Goal: Task Accomplishment & Management: Manage account settings

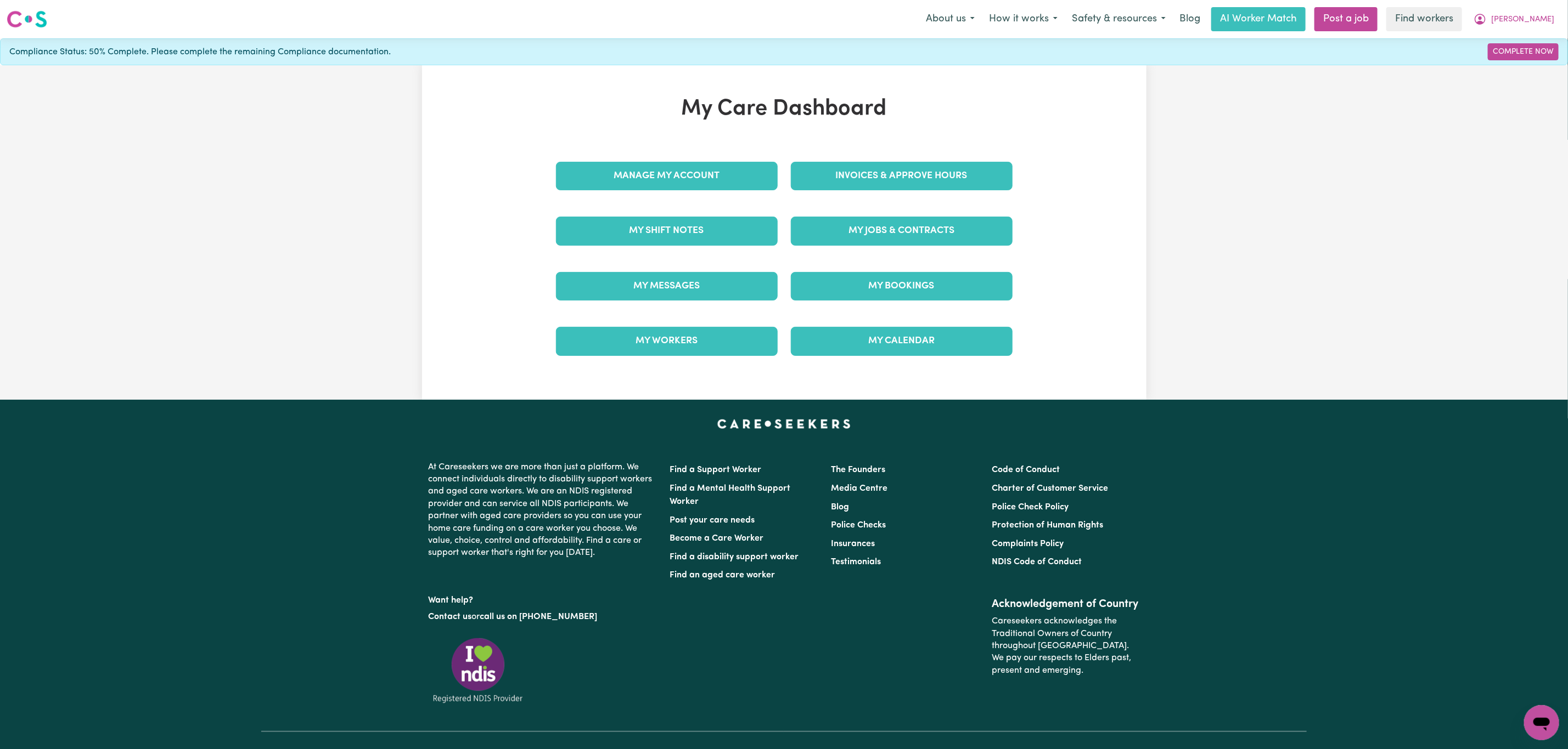
click at [610, 293] on link "My Messages" at bounding box center [666, 286] width 222 height 28
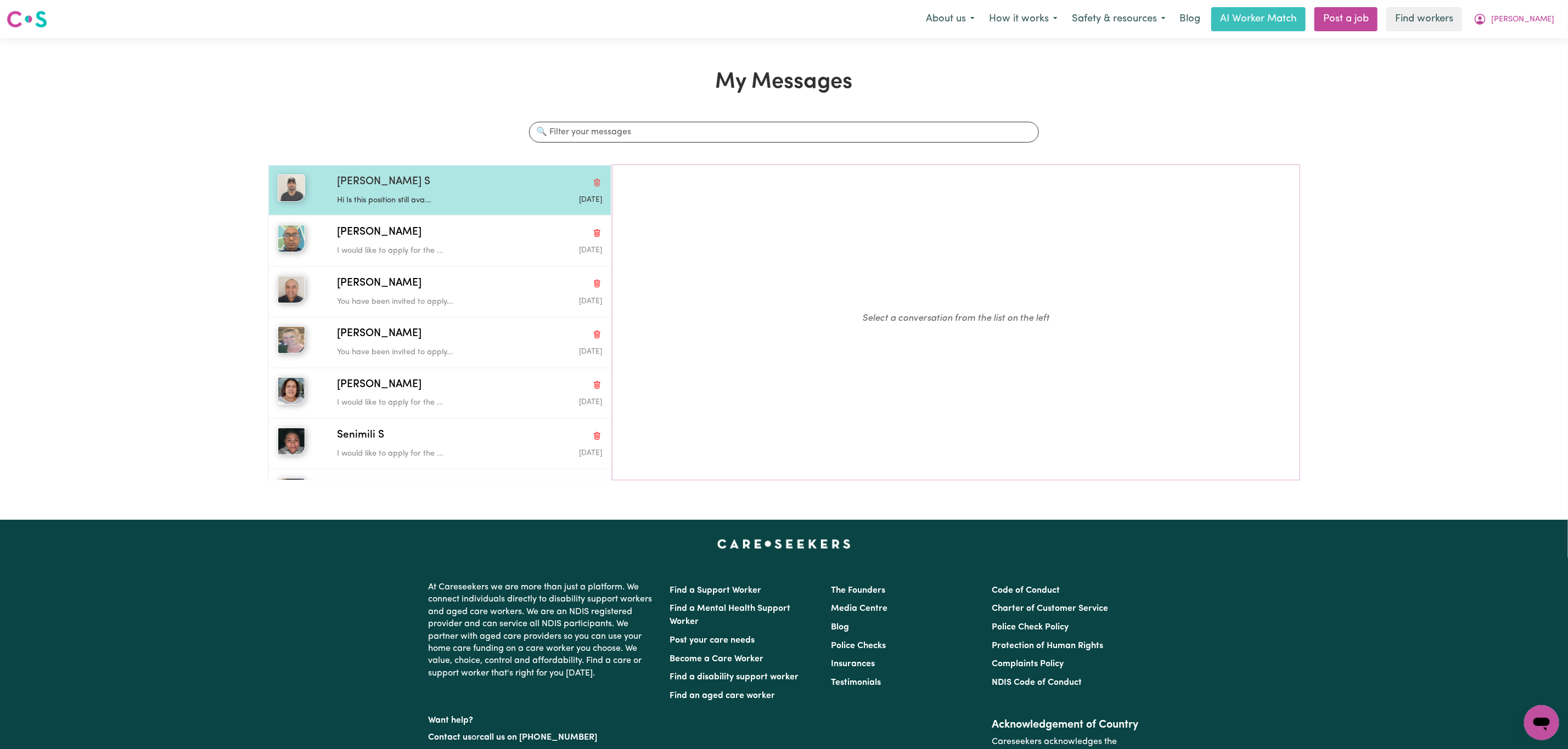
click at [439, 198] on p "Hi Is this position still ava..." at bounding box center [425, 200] width 177 height 12
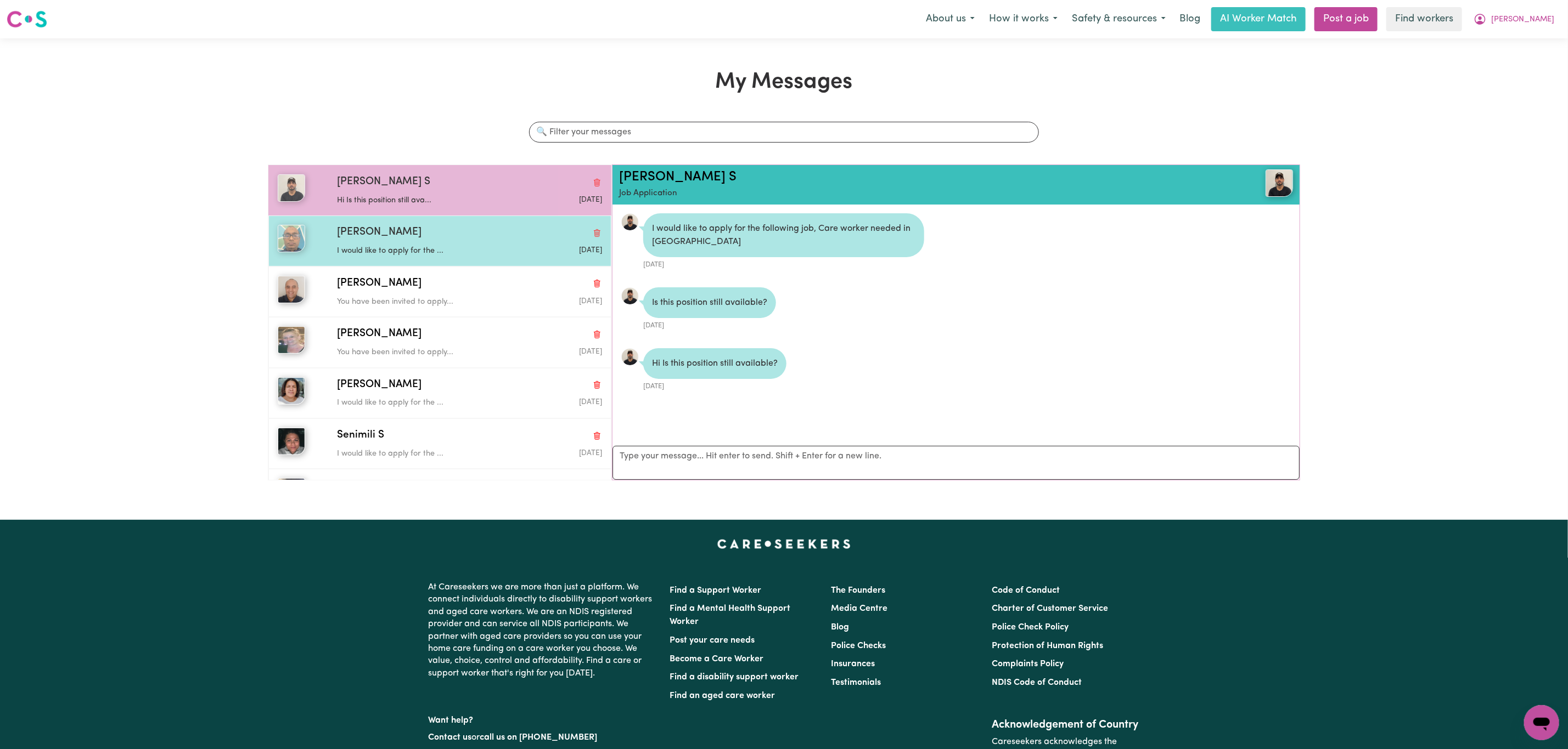
scroll to position [7, 0]
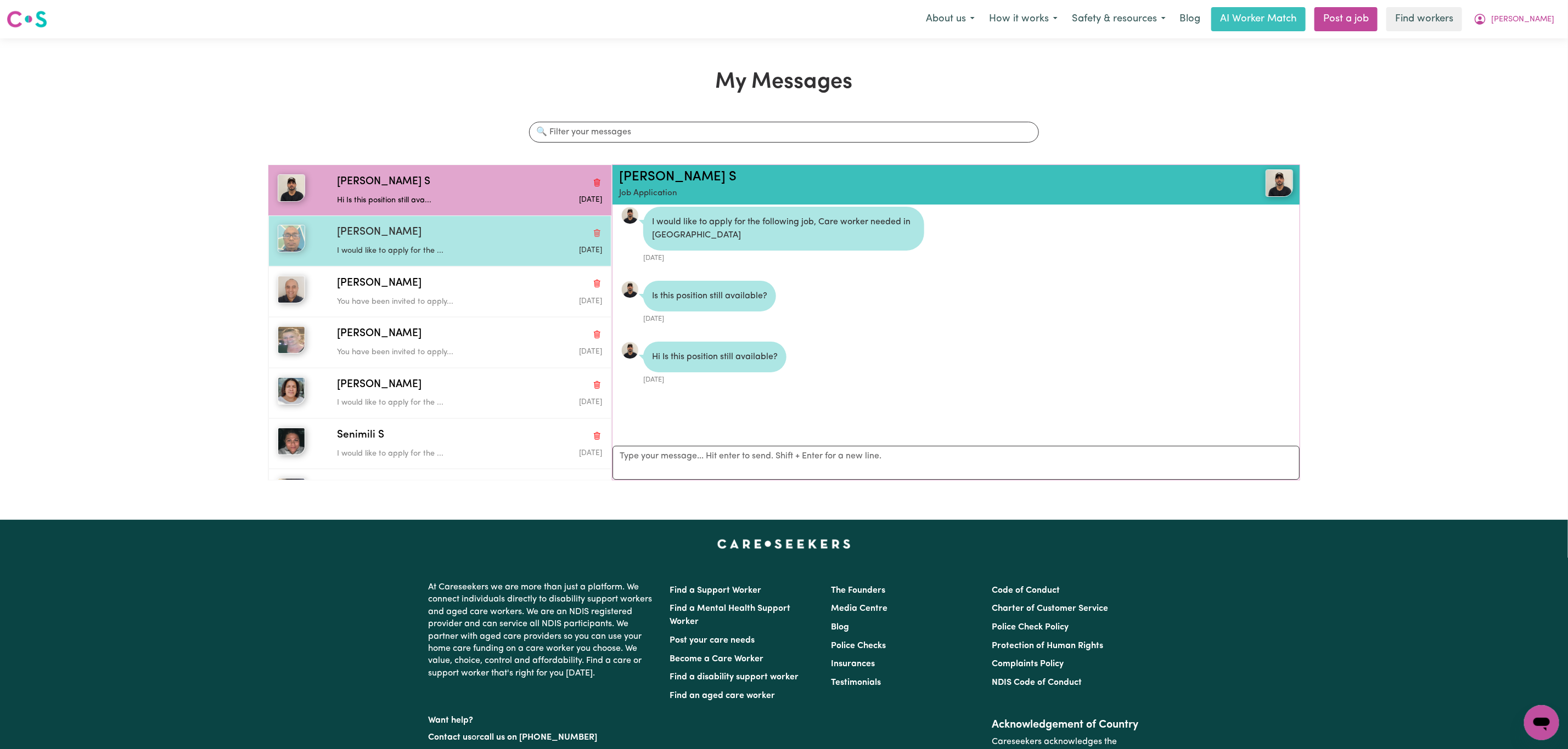
click at [442, 234] on div "[PERSON_NAME]" at bounding box center [469, 232] width 265 height 16
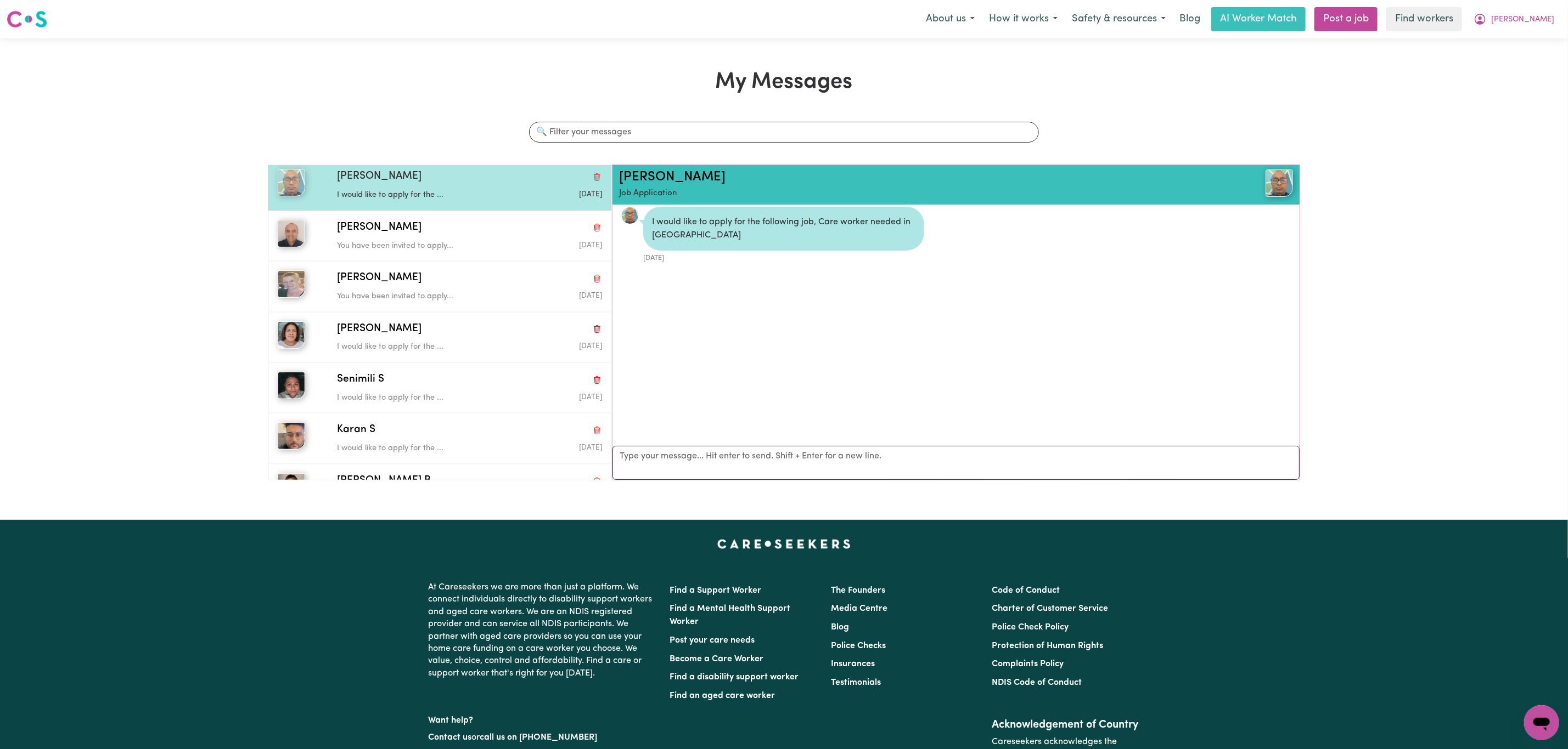
scroll to position [82, 0]
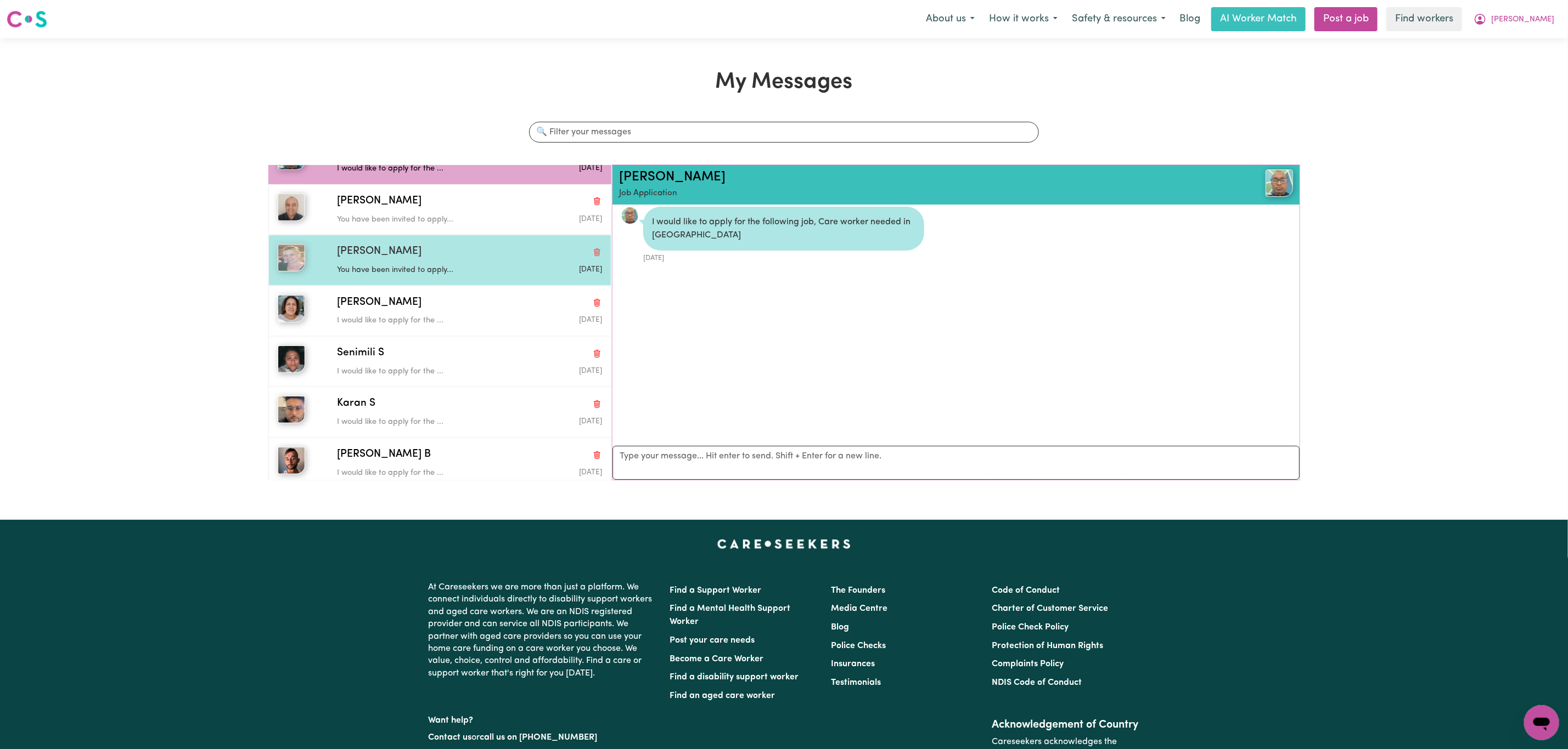
click at [447, 271] on p "You have been invited to apply..." at bounding box center [425, 270] width 177 height 12
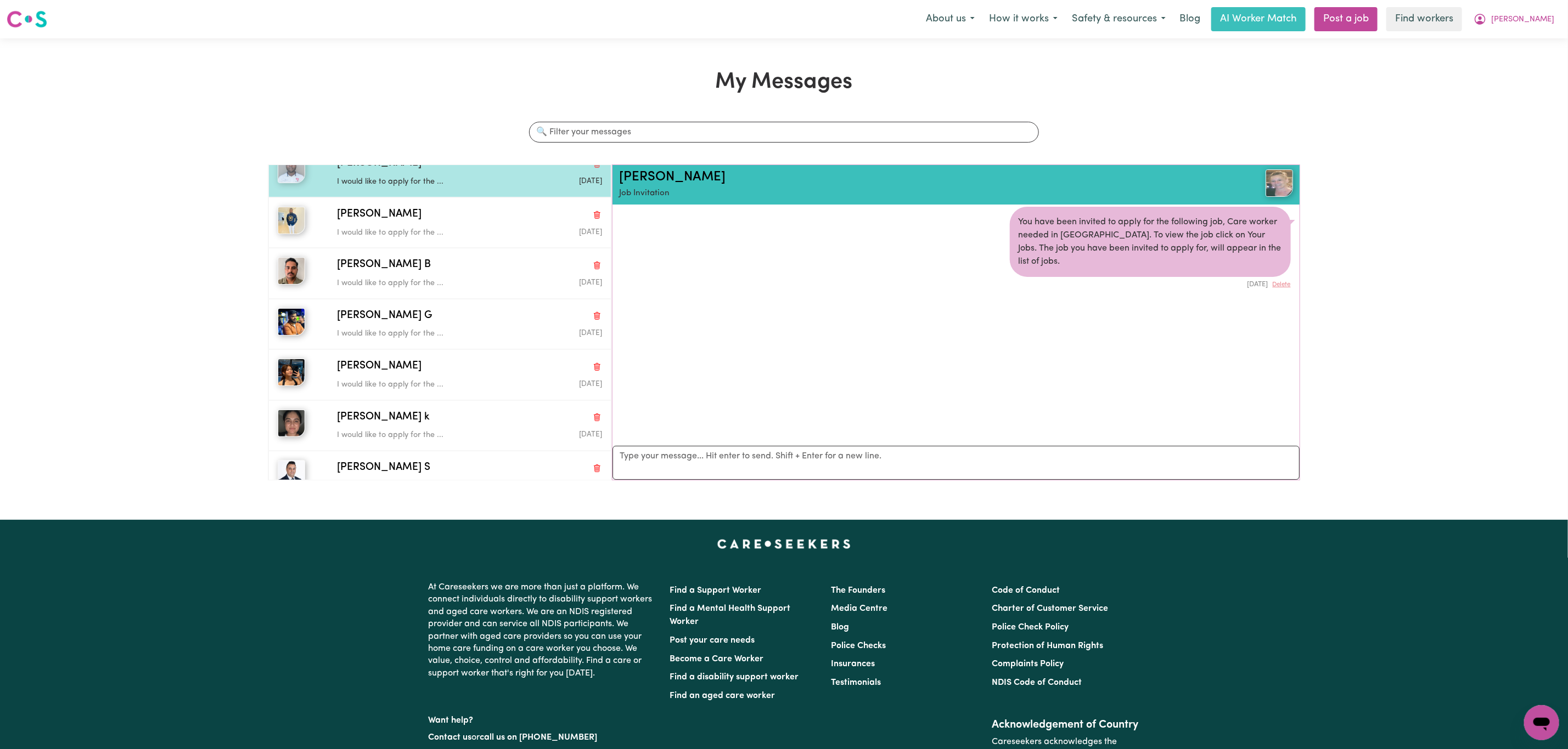
scroll to position [658, 0]
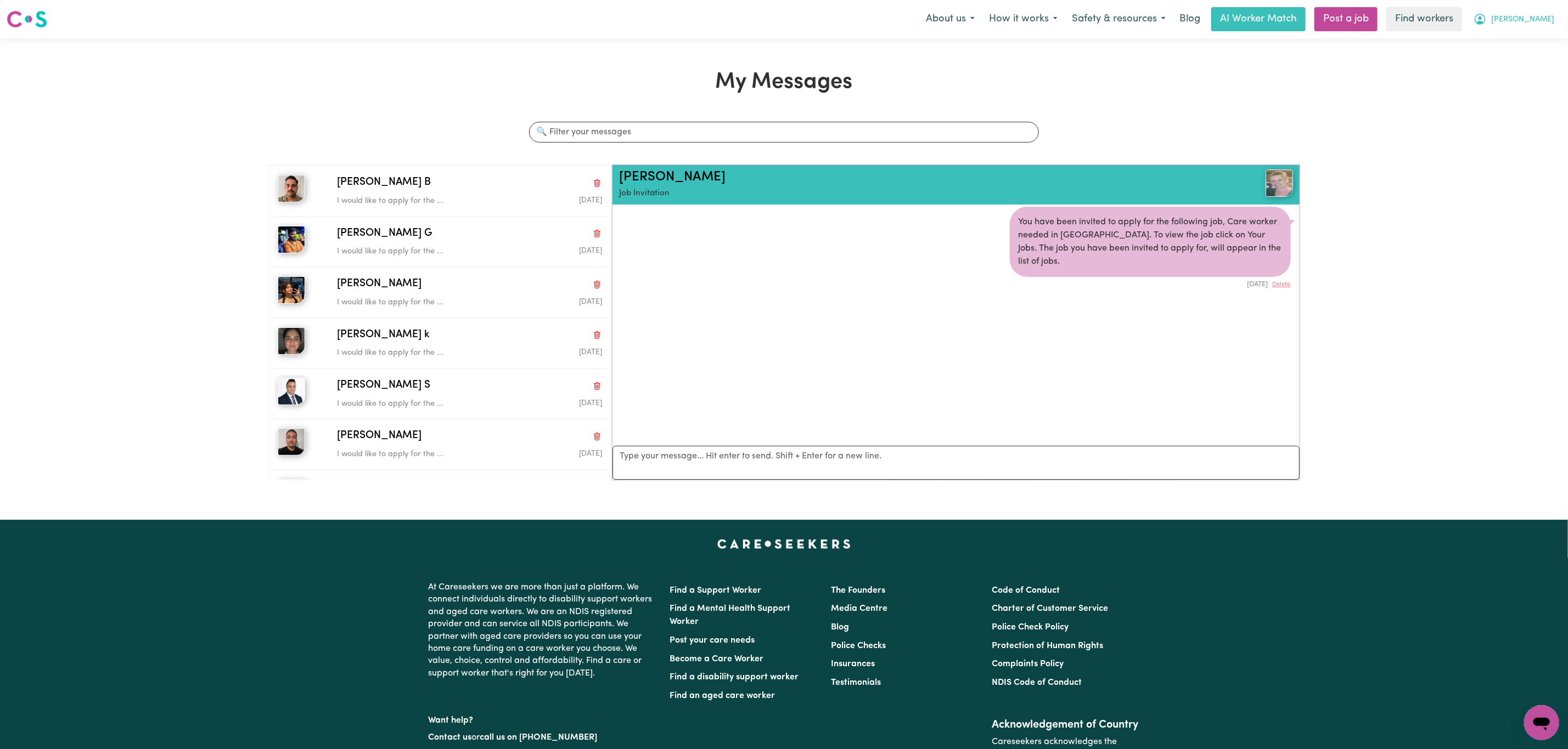
click at [1549, 15] on button "[PERSON_NAME]" at bounding box center [1513, 20] width 95 height 23
click at [1484, 48] on link "My Dashboard" at bounding box center [1517, 42] width 87 height 21
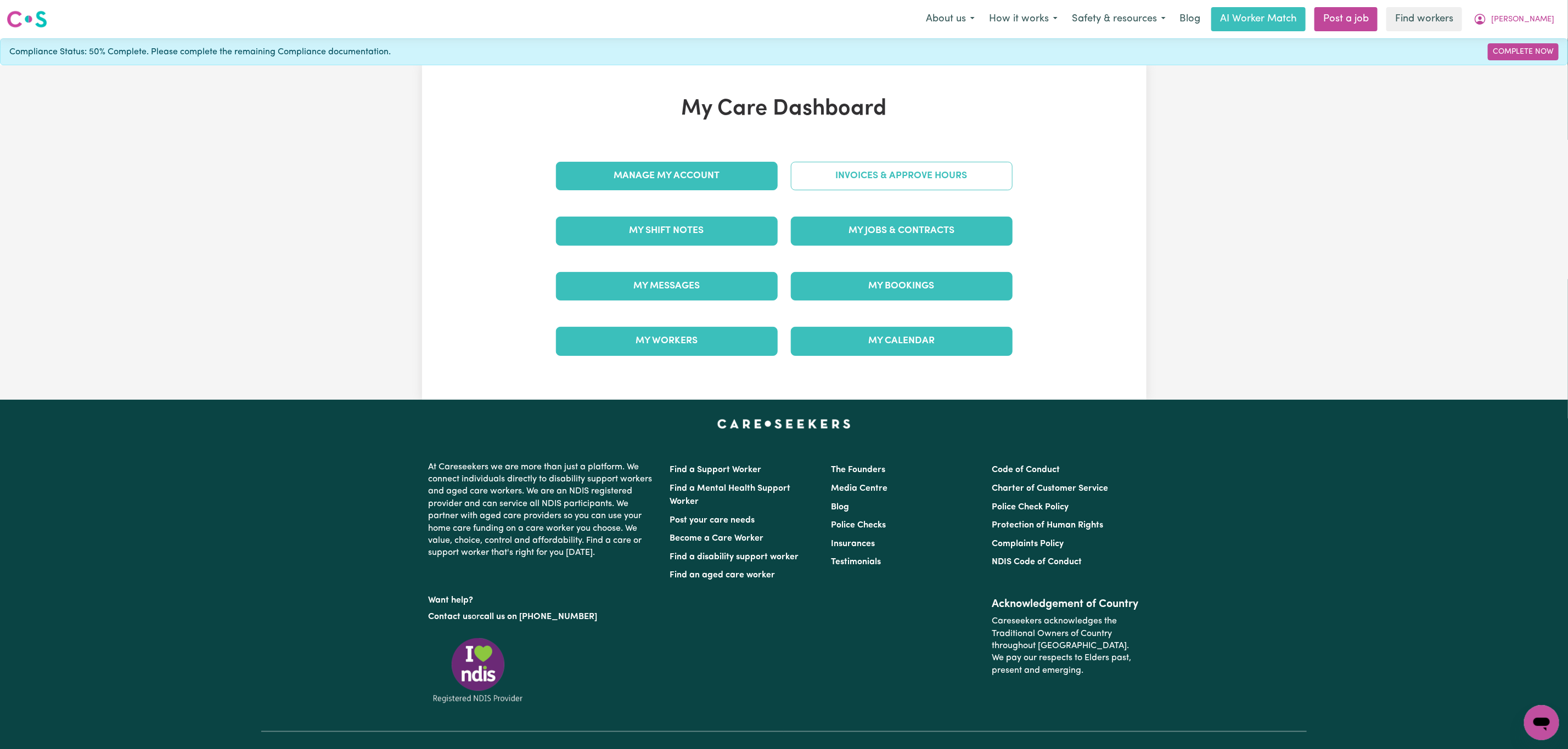
click at [878, 168] on link "Invoices & Approve Hours" at bounding box center [902, 176] width 222 height 28
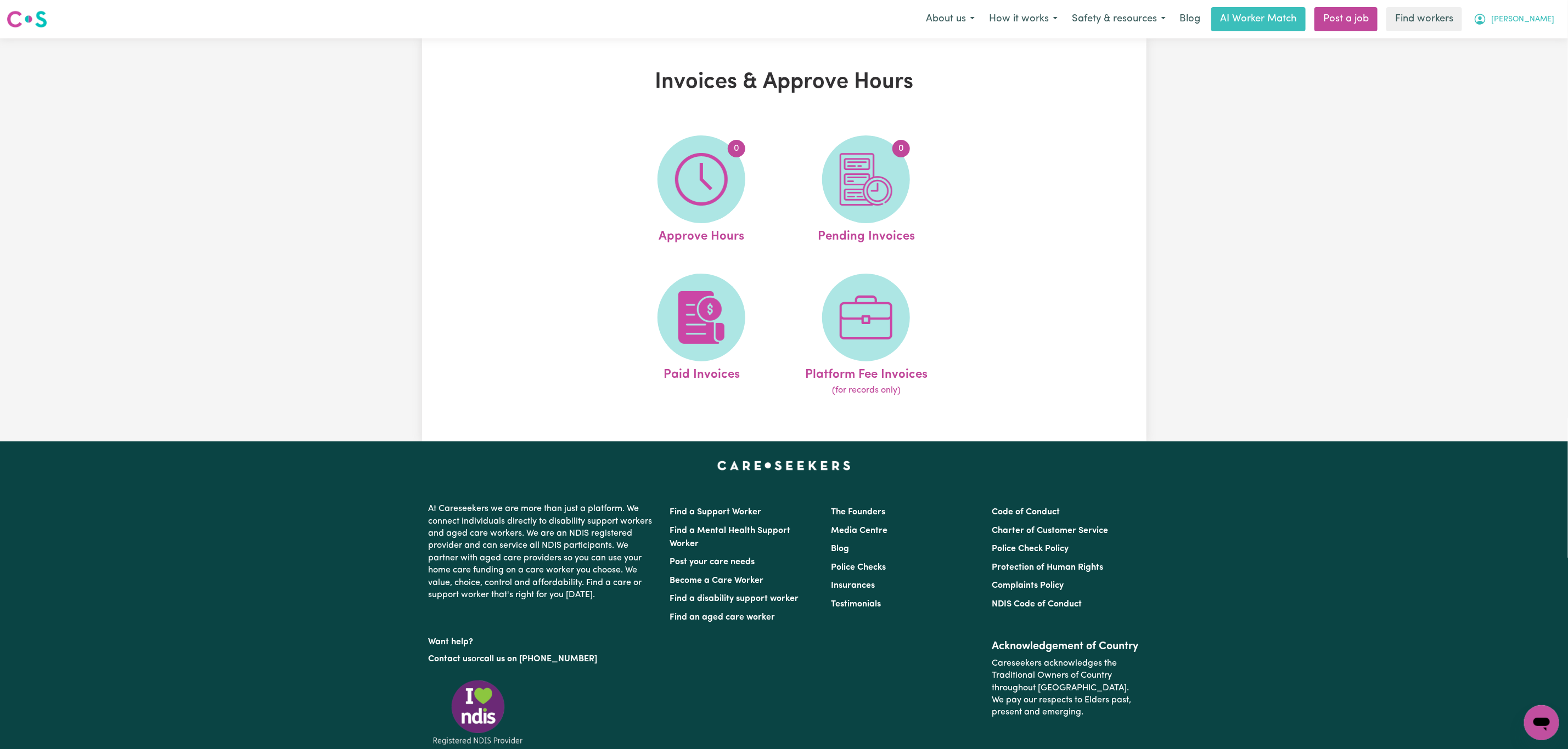
click at [1558, 25] on button "[PERSON_NAME]" at bounding box center [1513, 20] width 95 height 23
click at [1540, 38] on link "My Dashboard" at bounding box center [1517, 42] width 87 height 21
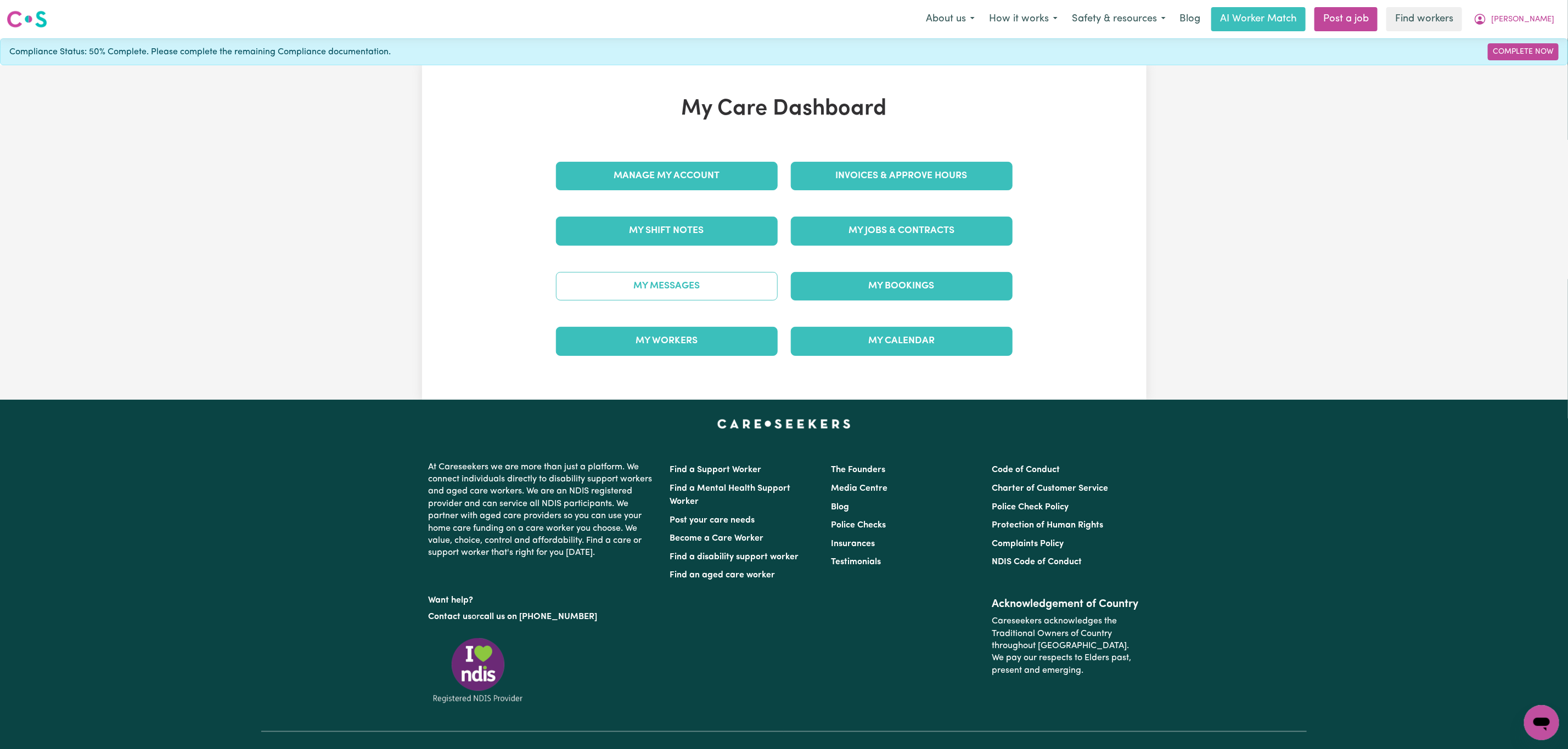
click at [684, 280] on link "My Messages" at bounding box center [666, 286] width 222 height 28
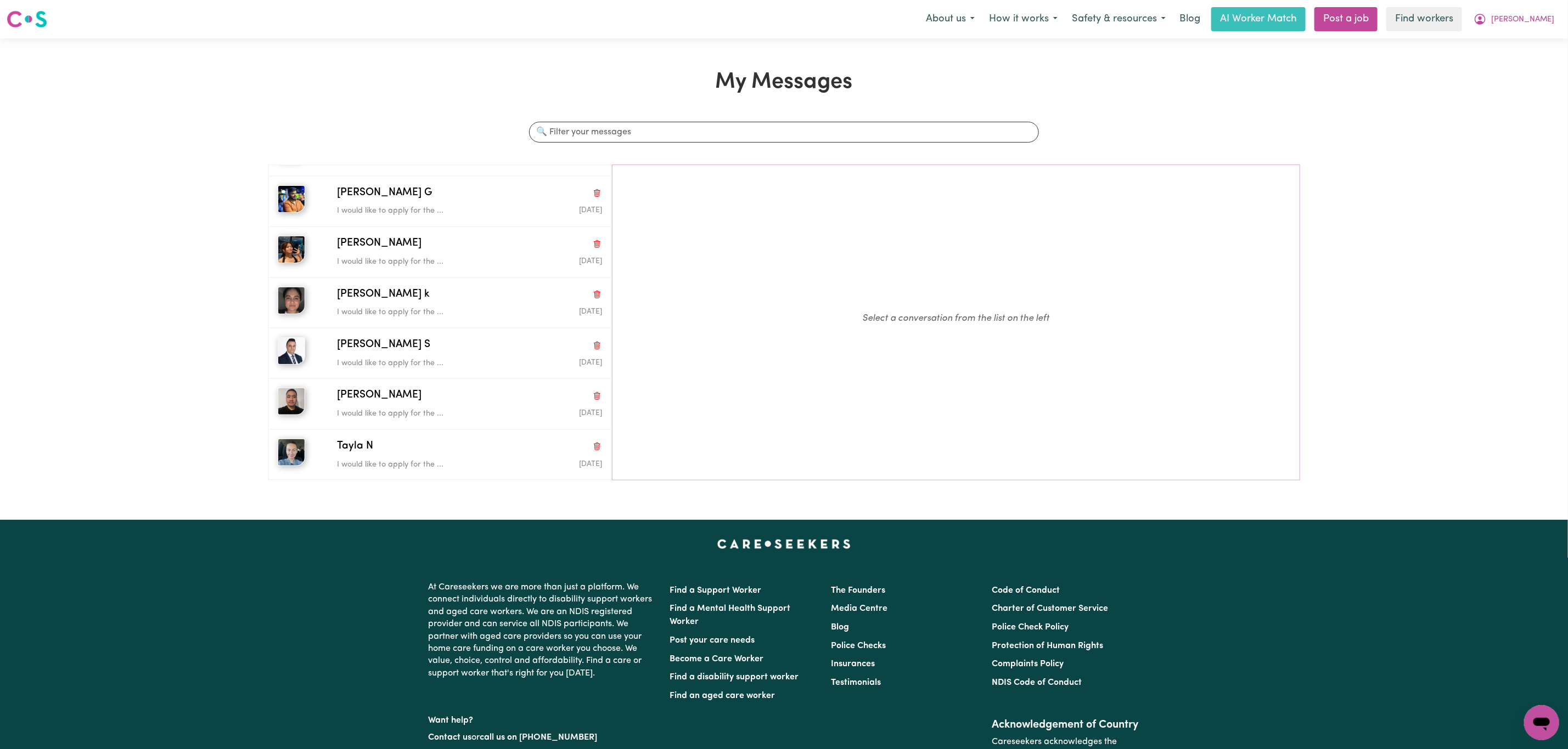
scroll to position [709, 0]
click at [1550, 14] on span "[PERSON_NAME]" at bounding box center [1522, 20] width 64 height 12
click at [1504, 63] on link "Logout" at bounding box center [1517, 62] width 87 height 21
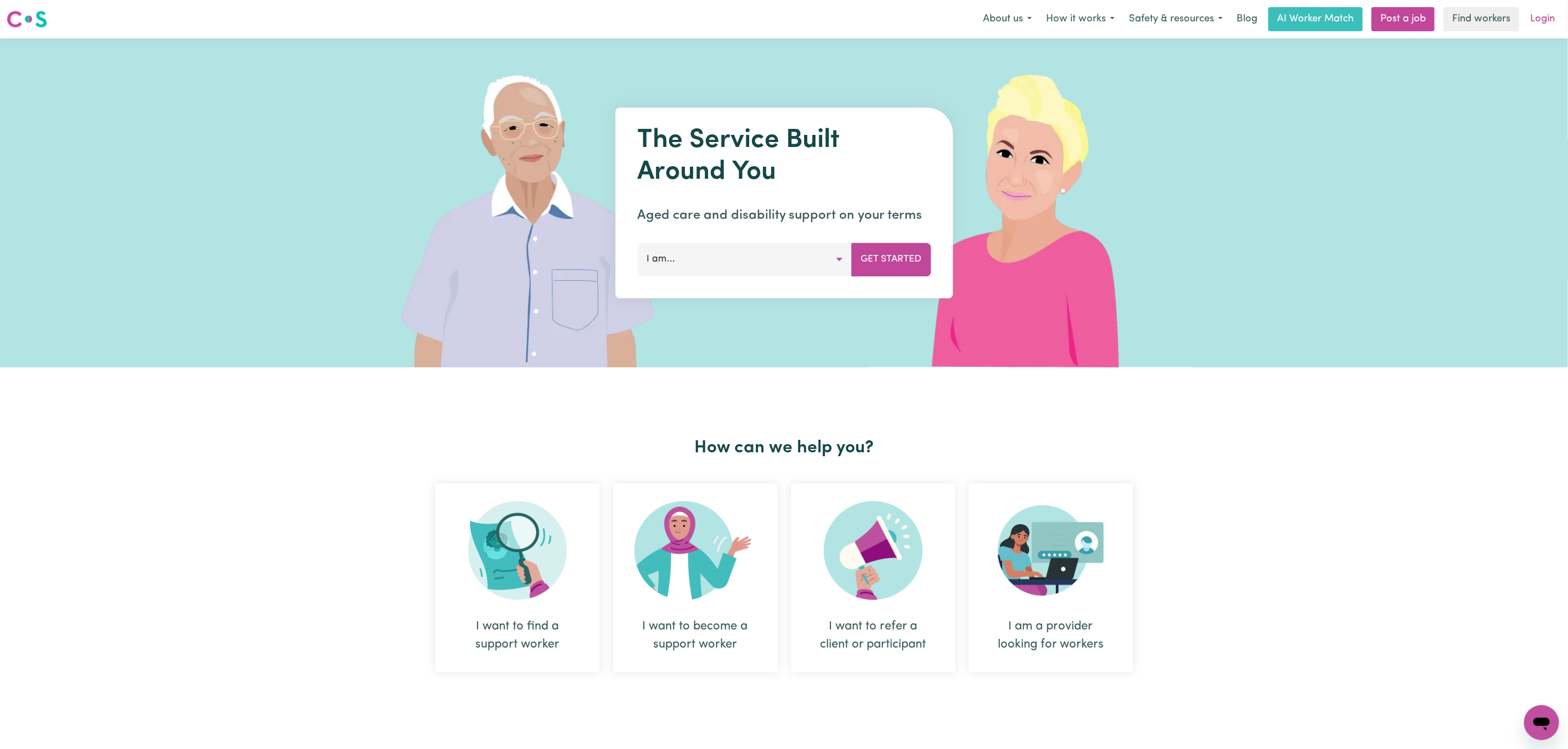
click at [1525, 24] on link "Login" at bounding box center [1543, 19] width 38 height 24
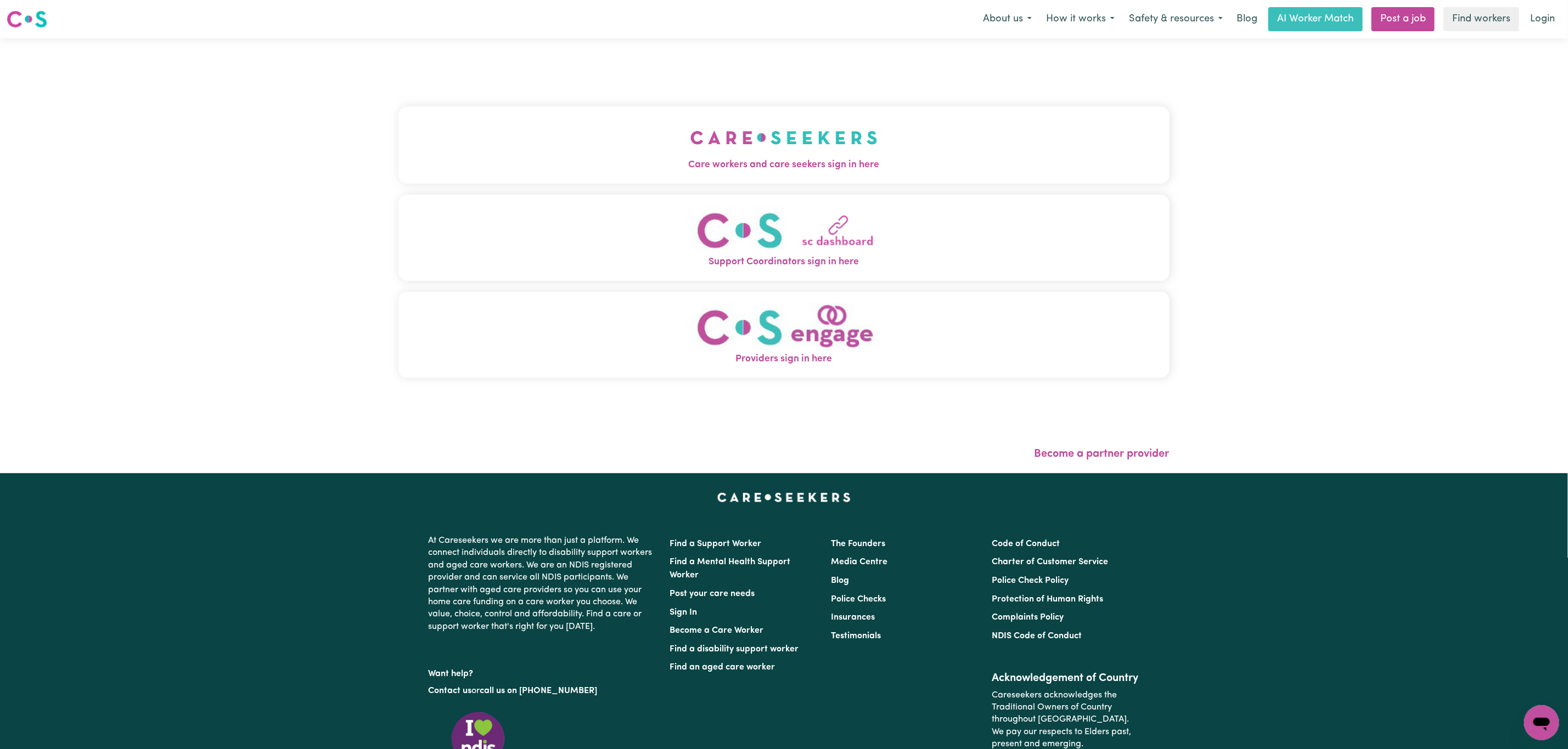
click at [806, 203] on button "Support Coordinators sign in here" at bounding box center [784, 237] width 771 height 86
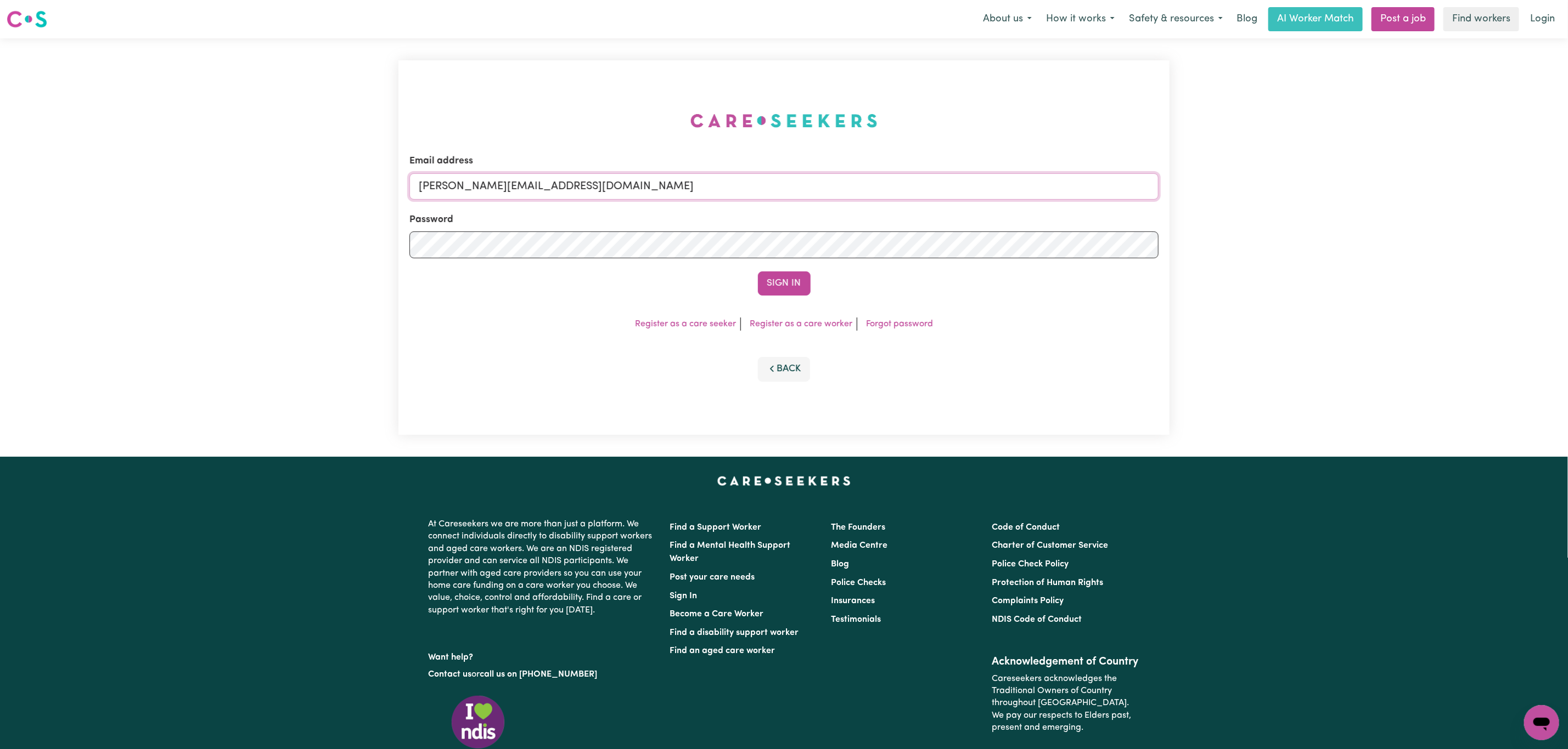
click at [516, 179] on input "[PERSON_NAME][EMAIL_ADDRESS][DOMAIN_NAME]" at bounding box center [784, 187] width 749 height 26
drag, startPoint x: 479, startPoint y: 187, endPoint x: 756, endPoint y: 226, distance: 279.7
click at [710, 189] on input "[EMAIL_ADDRESS][PERSON_NAME][PERSON_NAME][DOMAIN_NAME]" at bounding box center [784, 187] width 749 height 26
type input "[EMAIL_ADDRESS][PERSON_NAME][PERSON_NAME][DOMAIN_NAME]"
click at [797, 283] on button "Sign In" at bounding box center [784, 283] width 53 height 24
